Goal: Information Seeking & Learning: Check status

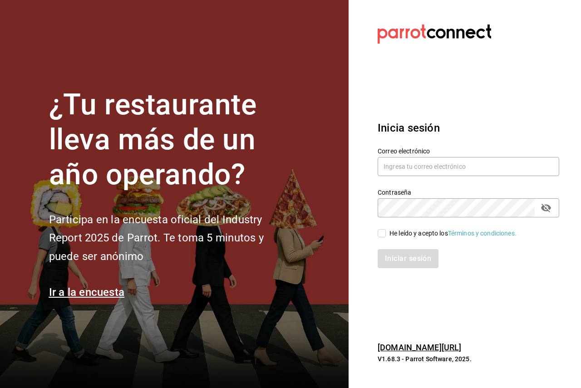
click at [384, 231] on input "He leído y acepto los Términos y condiciones." at bounding box center [381, 233] width 8 height 8
checkbox input "true"
click at [412, 169] on input "text" at bounding box center [467, 166] width 181 height 19
paste input "[PERSON_NAME][EMAIL_ADDRESS][PERSON_NAME][DOMAIN_NAME]"
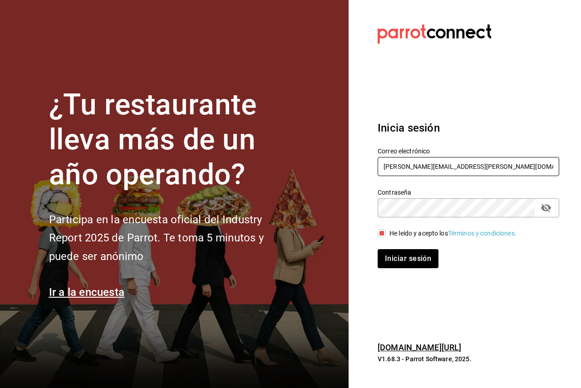
type input "[PERSON_NAME][EMAIL_ADDRESS][PERSON_NAME][DOMAIN_NAME]"
click at [408, 260] on button "Iniciar sesión" at bounding box center [408, 258] width 62 height 19
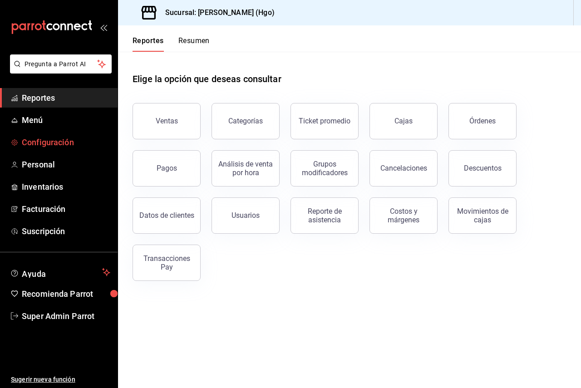
click at [78, 142] on span "Configuración" at bounding box center [66, 142] width 88 height 12
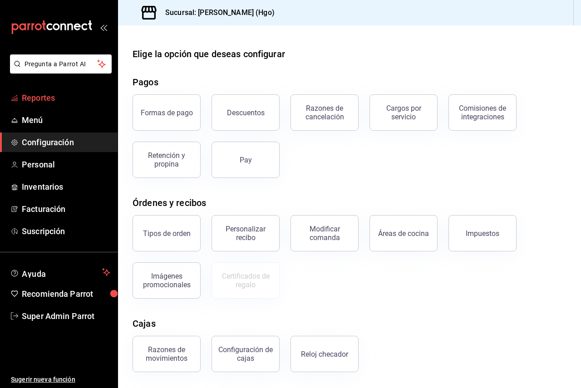
click at [51, 100] on span "Reportes" at bounding box center [66, 98] width 88 height 12
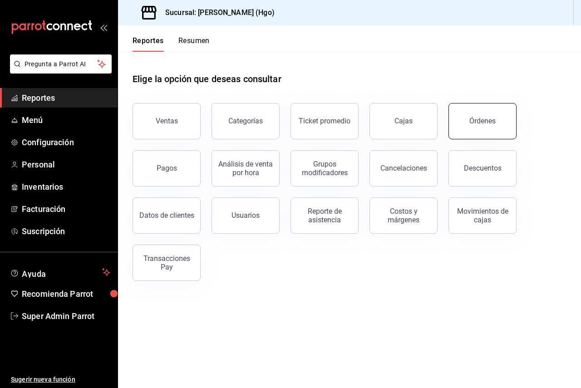
click at [479, 136] on button "Órdenes" at bounding box center [482, 121] width 68 height 36
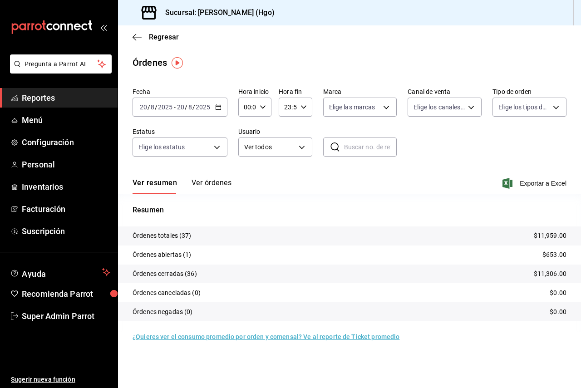
click at [197, 185] on button "Ver órdenes" at bounding box center [211, 185] width 40 height 15
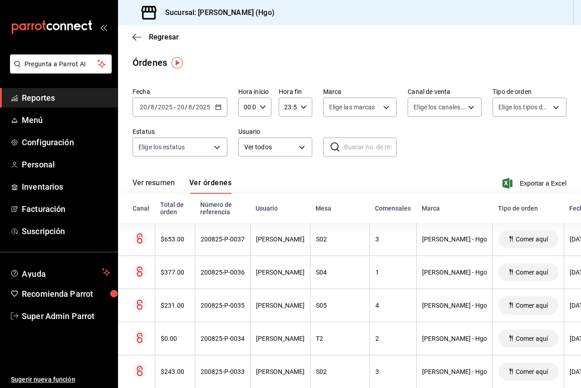
click at [200, 113] on div "2025-08-20 20 / 8 / 2025 - 2025-08-20 20 / 8 / 2025" at bounding box center [179, 107] width 95 height 19
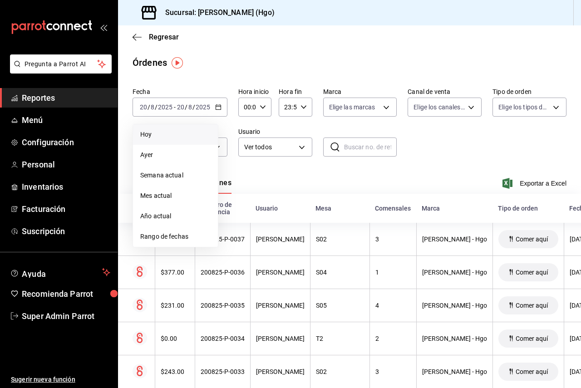
click at [186, 137] on span "Hoy" at bounding box center [175, 135] width 70 height 10
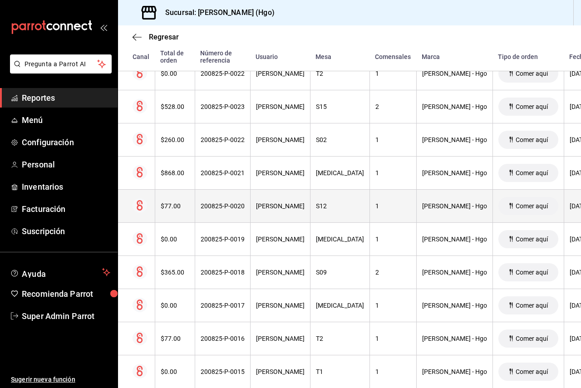
scroll to position [635, 0]
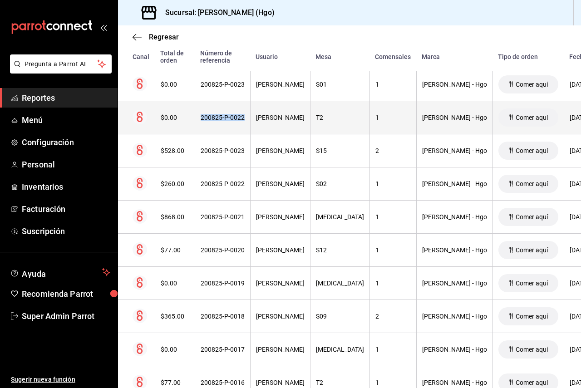
drag, startPoint x: 241, startPoint y: 123, endPoint x: 200, endPoint y: 120, distance: 41.9
click at [200, 120] on th "200825-P-0022" at bounding box center [222, 117] width 55 height 33
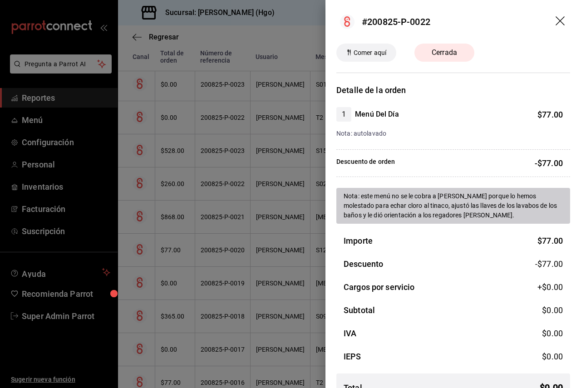
drag, startPoint x: 212, startPoint y: 117, endPoint x: 436, endPoint y: 21, distance: 243.8
click at [436, 21] on header "#200825-P-0022" at bounding box center [452, 22] width 255 height 44
drag, startPoint x: 435, startPoint y: 21, endPoint x: 369, endPoint y: 28, distance: 65.7
click at [369, 28] on header "#200825-P-0022" at bounding box center [452, 22] width 255 height 44
copy div "200825-P-0022"
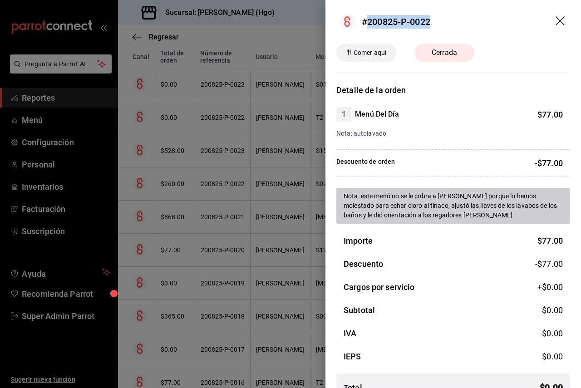
copy div "200825-P-0022"
click at [264, 123] on div at bounding box center [290, 194] width 581 height 388
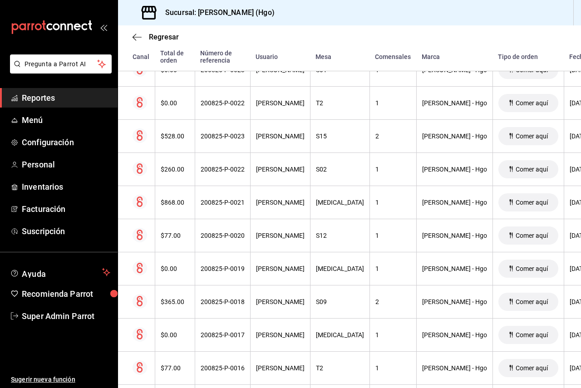
scroll to position [649, 0]
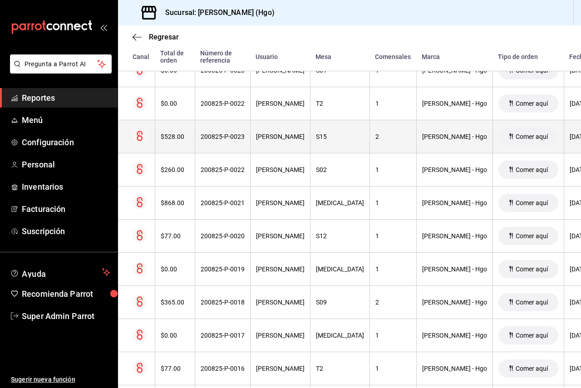
click at [293, 149] on th "Gabriela Anahi Mendez Quezada" at bounding box center [280, 136] width 60 height 33
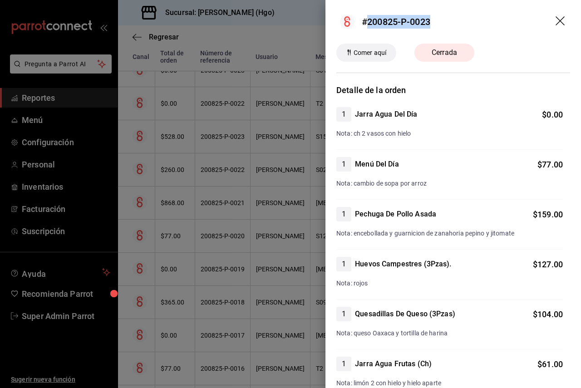
drag, startPoint x: 439, startPoint y: 16, endPoint x: 366, endPoint y: 20, distance: 72.6
click at [366, 20] on header "#200825-P-0023" at bounding box center [452, 22] width 255 height 44
copy div "200825-P-0023"
click at [242, 185] on div at bounding box center [290, 194] width 581 height 388
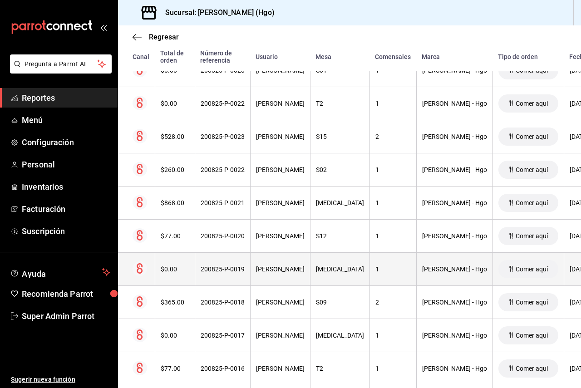
scroll to position [694, 0]
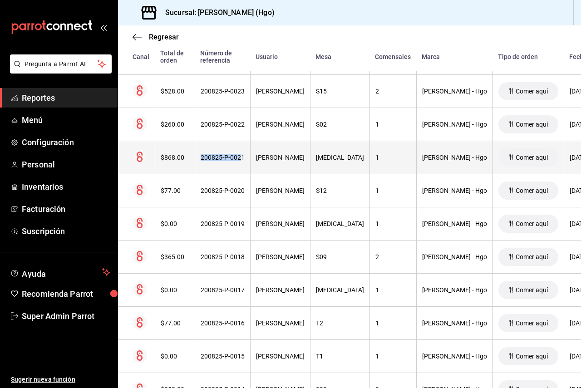
drag, startPoint x: 238, startPoint y: 162, endPoint x: 200, endPoint y: 154, distance: 38.5
click at [200, 154] on th "200825-P-0021" at bounding box center [222, 157] width 55 height 33
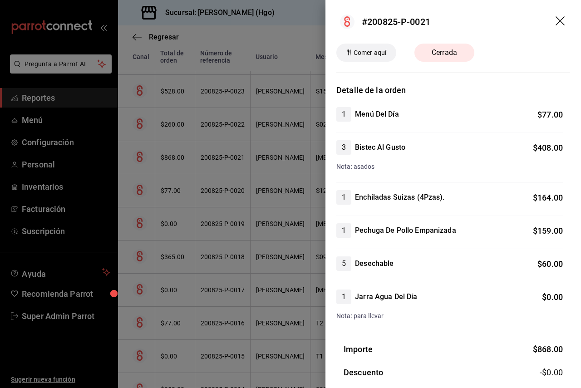
drag, startPoint x: 205, startPoint y: 157, endPoint x: 254, endPoint y: 137, distance: 53.1
click at [254, 137] on div at bounding box center [290, 194] width 581 height 388
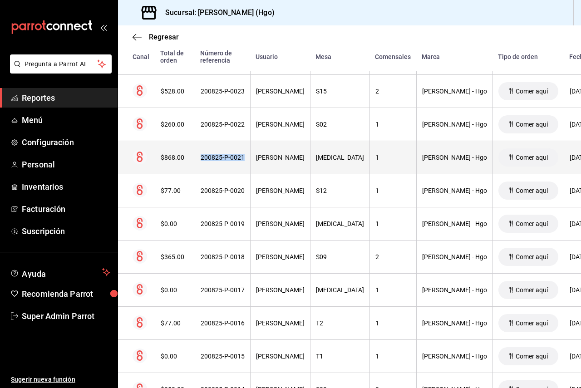
drag, startPoint x: 245, startPoint y: 158, endPoint x: 200, endPoint y: 161, distance: 45.9
click at [200, 161] on th "200825-P-0021" at bounding box center [222, 157] width 55 height 33
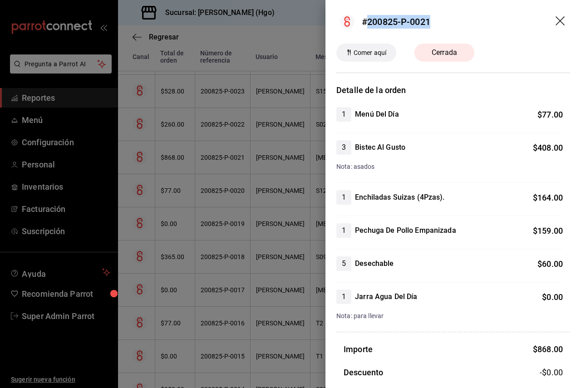
drag, startPoint x: 203, startPoint y: 160, endPoint x: 366, endPoint y: 24, distance: 212.3
click at [366, 24] on header "#200825-P-0021" at bounding box center [452, 22] width 255 height 44
copy div "200825-P-0021"
click at [292, 136] on div at bounding box center [290, 194] width 581 height 388
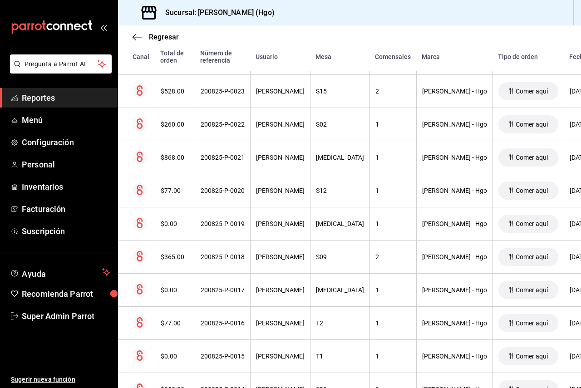
click at [27, 97] on span "Reportes" at bounding box center [66, 98] width 88 height 12
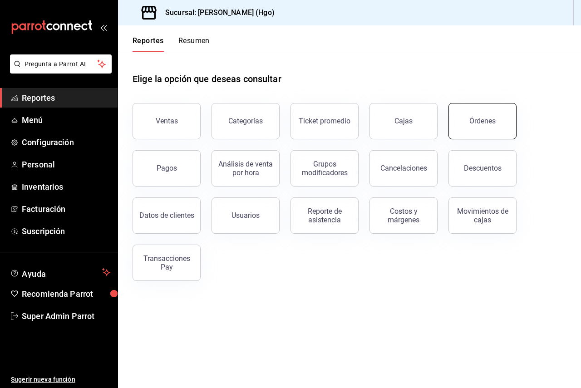
click at [475, 121] on div "Órdenes" at bounding box center [482, 121] width 26 height 9
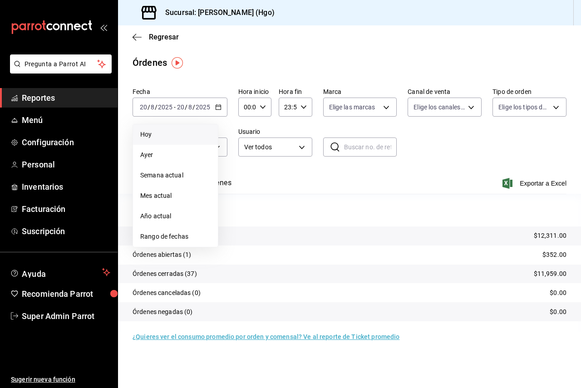
click at [167, 132] on span "Hoy" at bounding box center [175, 135] width 70 height 10
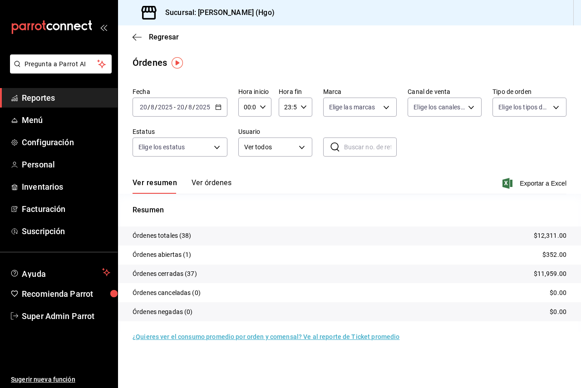
click at [198, 185] on button "Ver órdenes" at bounding box center [211, 185] width 40 height 15
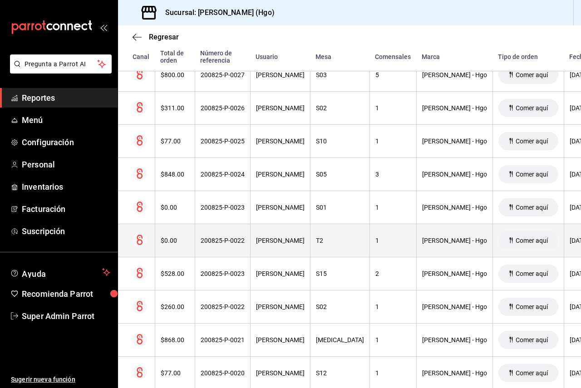
scroll to position [561, 0]
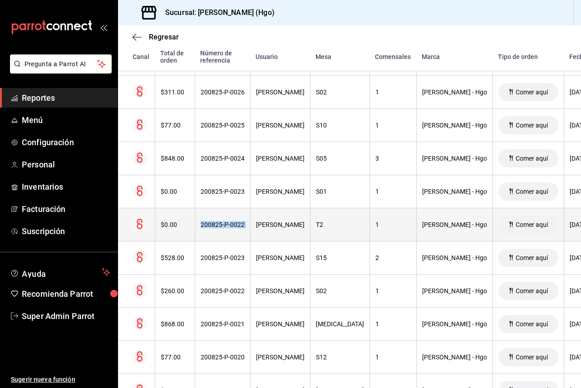
drag, startPoint x: 248, startPoint y: 229, endPoint x: 192, endPoint y: 225, distance: 55.9
click at [192, 225] on tr "$0.00 200825-P-0022 Ana Hernandez T2 1 Enrique's - Hgo Comer aquí 20/08/2025 01…" at bounding box center [410, 224] width 584 height 33
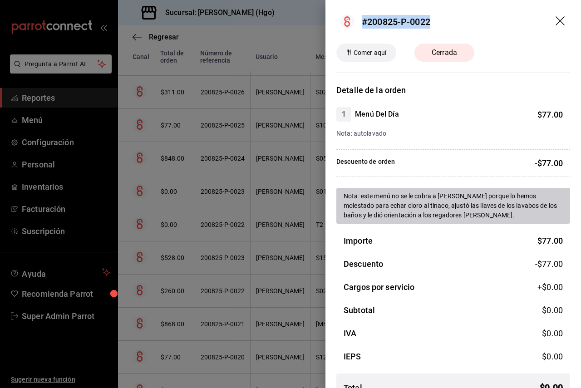
drag, startPoint x: 433, startPoint y: 26, endPoint x: 364, endPoint y: 20, distance: 69.2
click at [364, 20] on header "#200825-P-0022" at bounding box center [452, 22] width 255 height 44
copy div "#200825-P-0022"
click at [259, 201] on div at bounding box center [290, 194] width 581 height 388
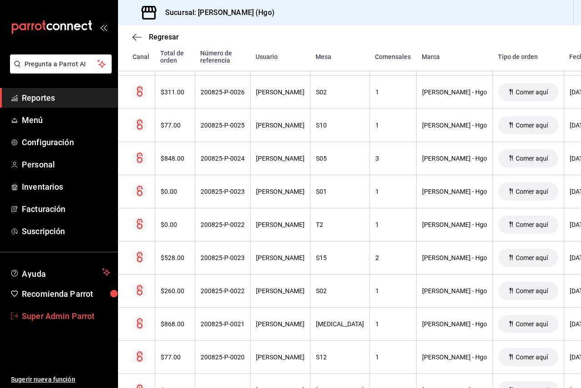
click at [101, 317] on span "Super Admin Parrot" at bounding box center [66, 316] width 88 height 12
